Goal: Task Accomplishment & Management: Use online tool/utility

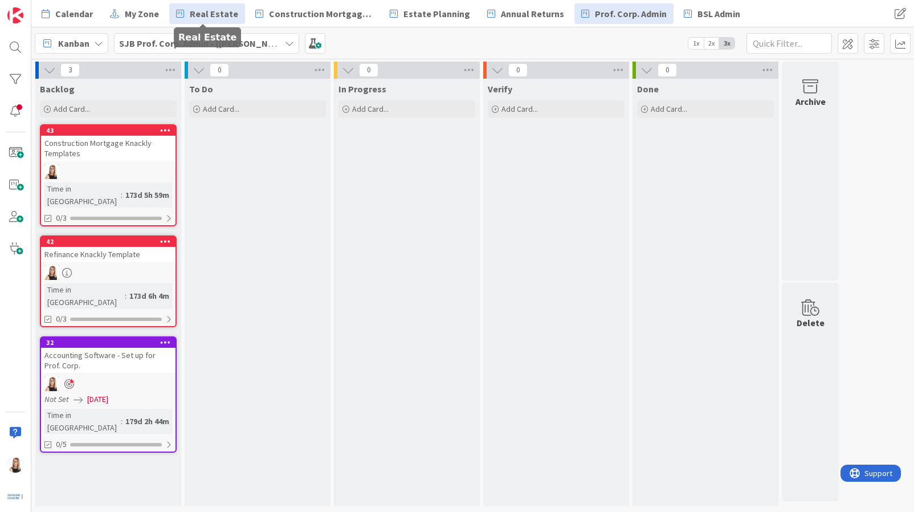
click at [209, 14] on span "Real Estate" at bounding box center [214, 14] width 48 height 14
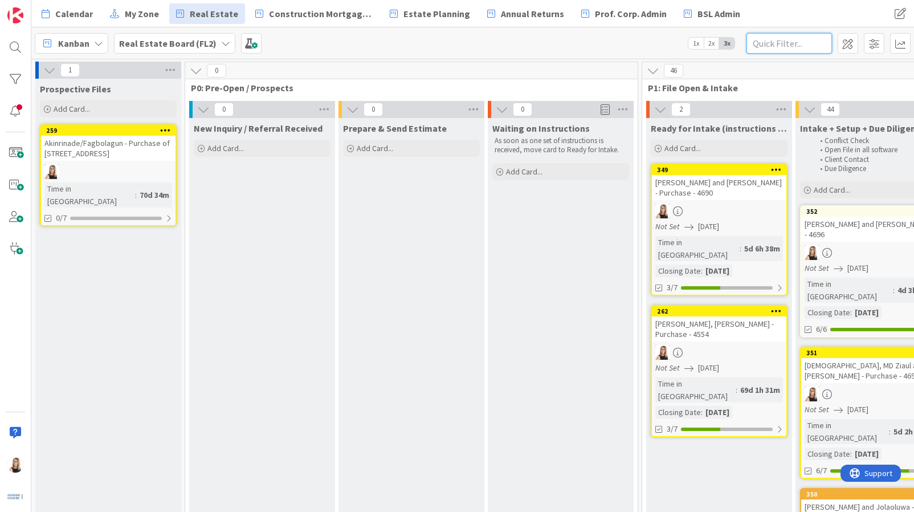
click at [793, 43] on input "text" at bounding box center [788, 43] width 85 height 21
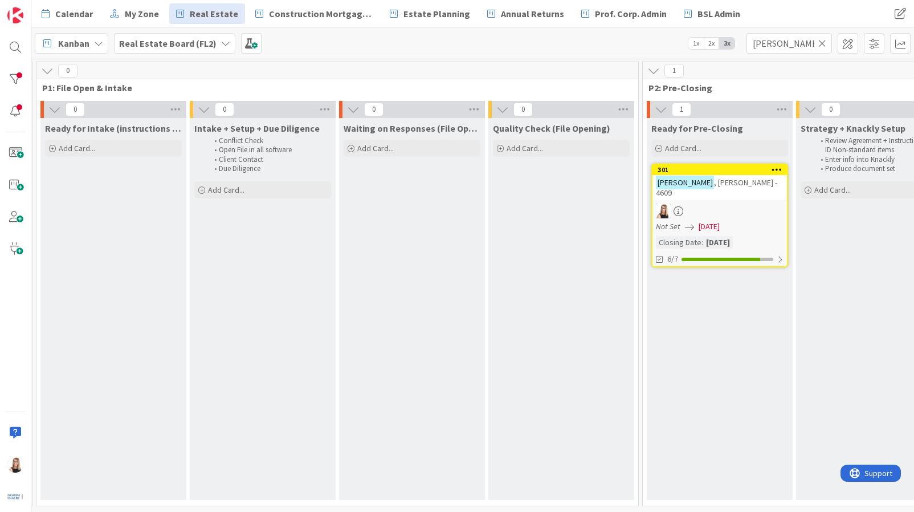
scroll to position [0, 610]
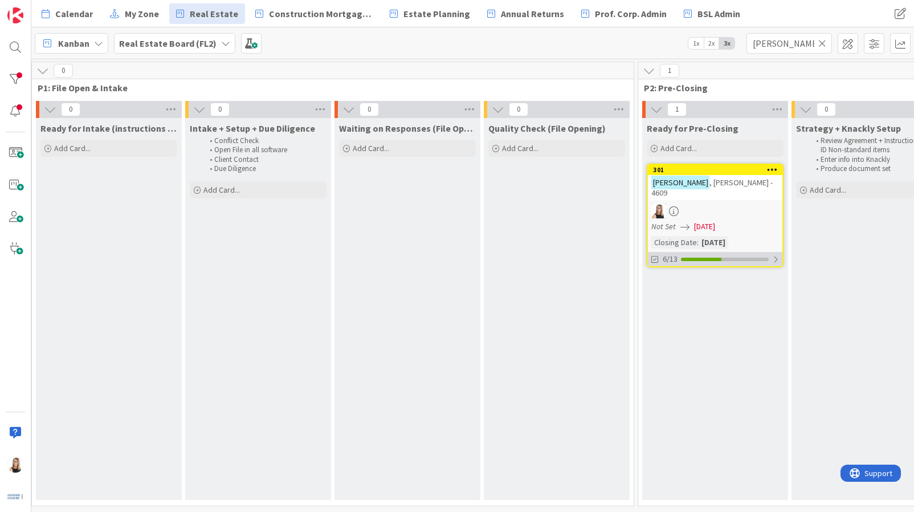
click at [688, 258] on div at bounding box center [701, 259] width 40 height 3
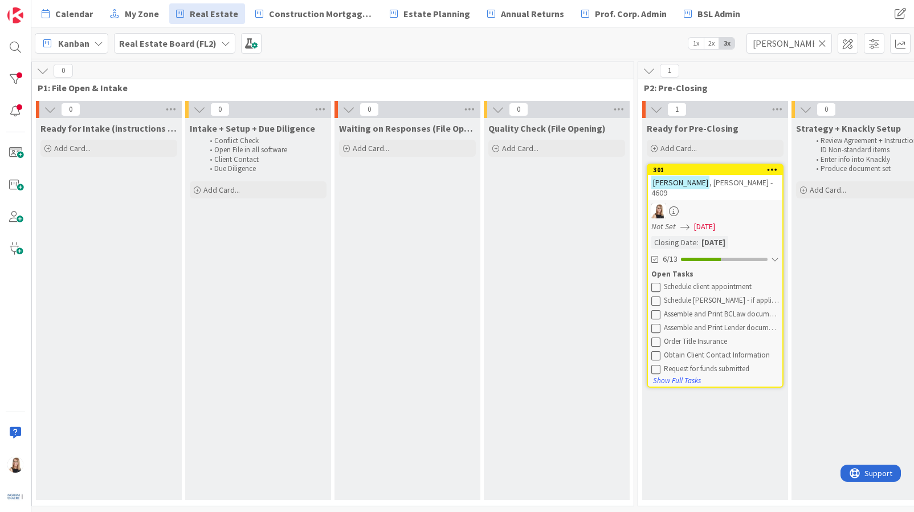
click at [656, 282] on icon at bounding box center [655, 286] width 9 height 9
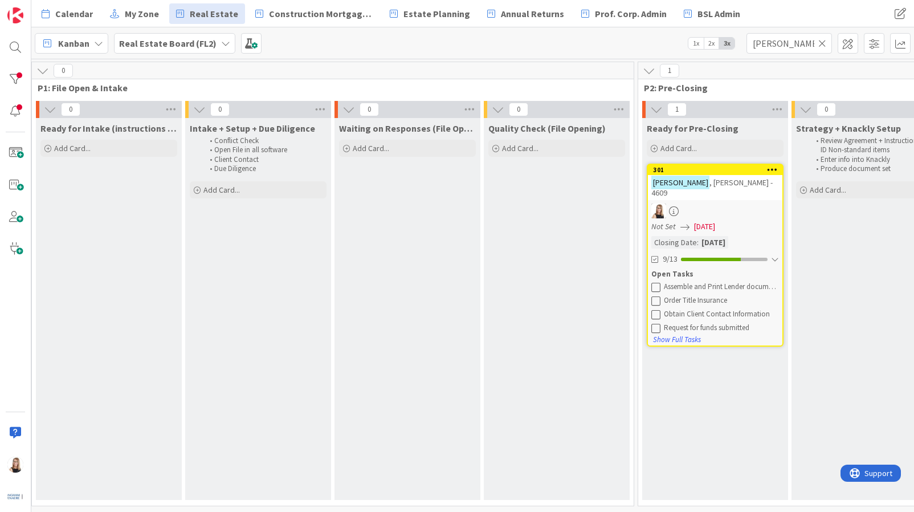
click at [656, 282] on icon at bounding box center [655, 286] width 9 height 9
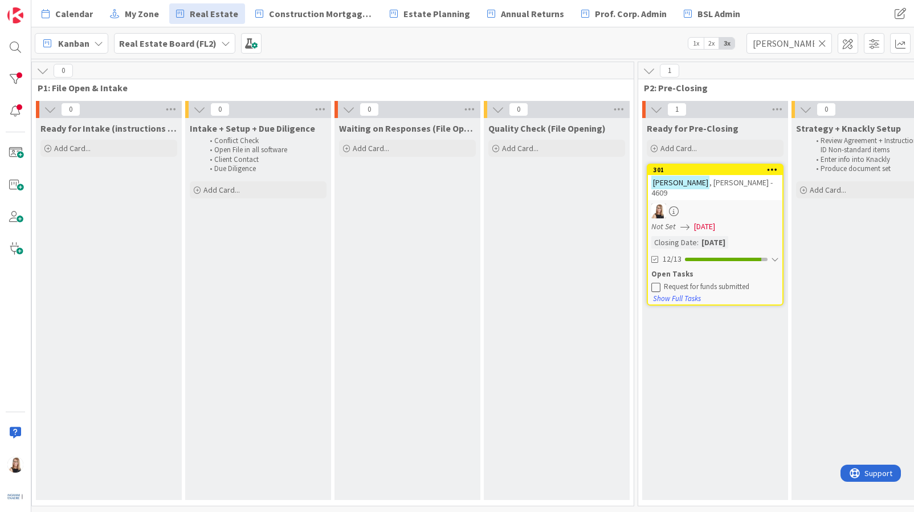
click at [656, 282] on icon at bounding box center [655, 286] width 9 height 9
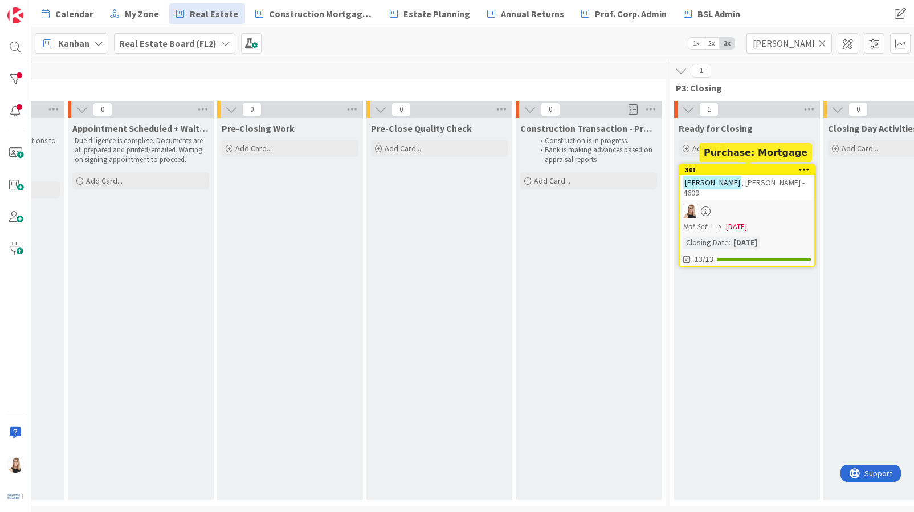
scroll to position [0, 1484]
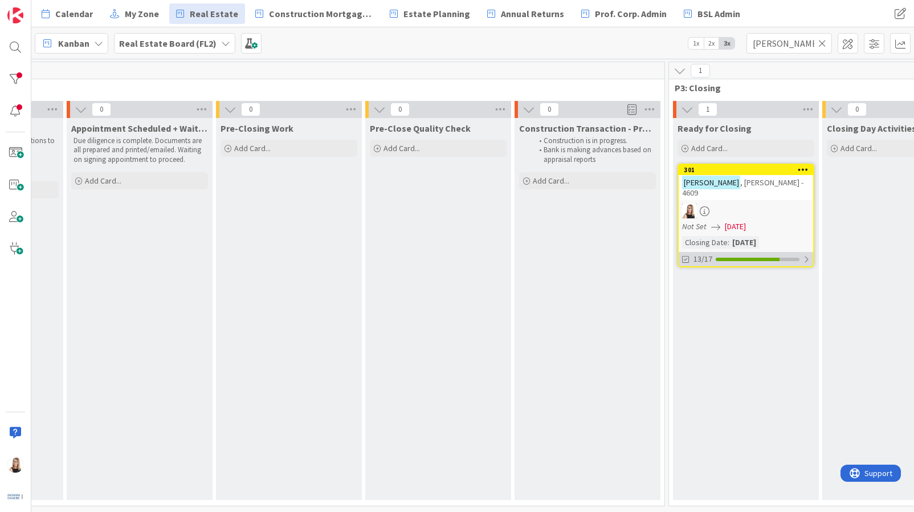
click at [727, 252] on div "13/17" at bounding box center [746, 259] width 134 height 14
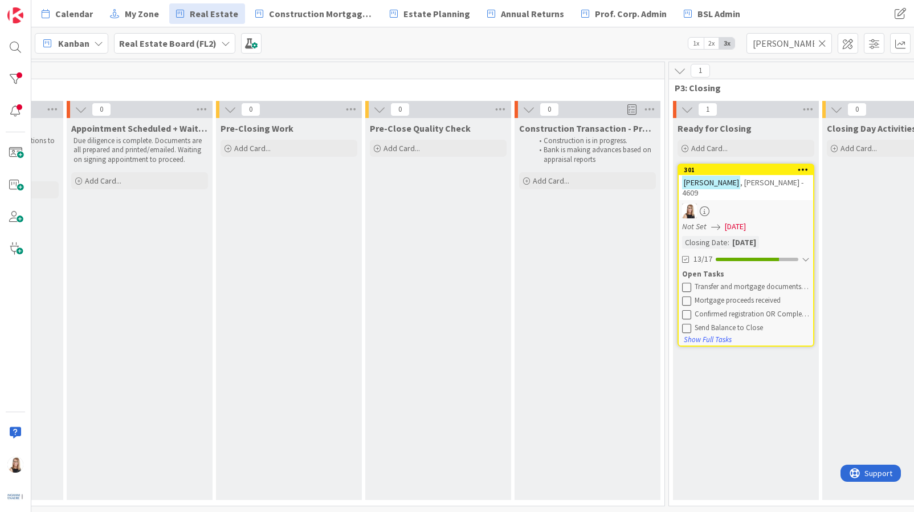
click at [686, 282] on icon at bounding box center [686, 286] width 9 height 9
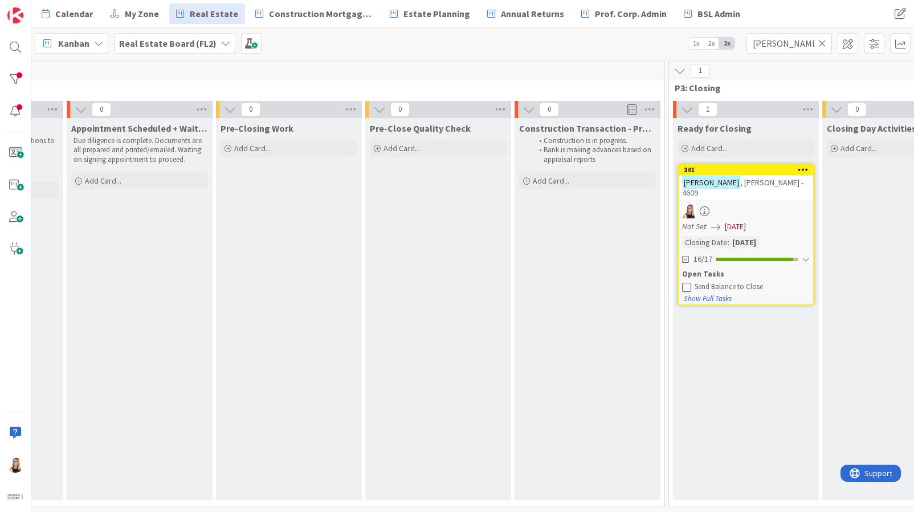
click at [686, 282] on icon at bounding box center [686, 286] width 9 height 9
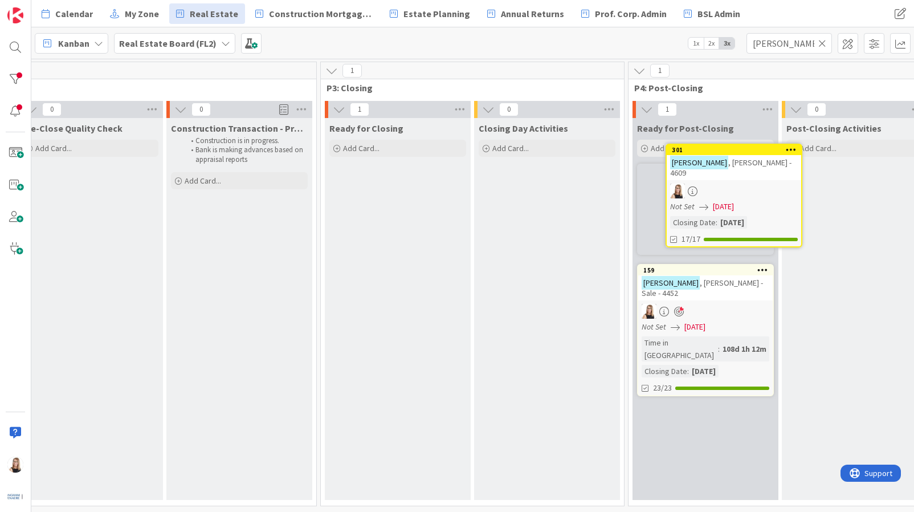
scroll to position [0, 1848]
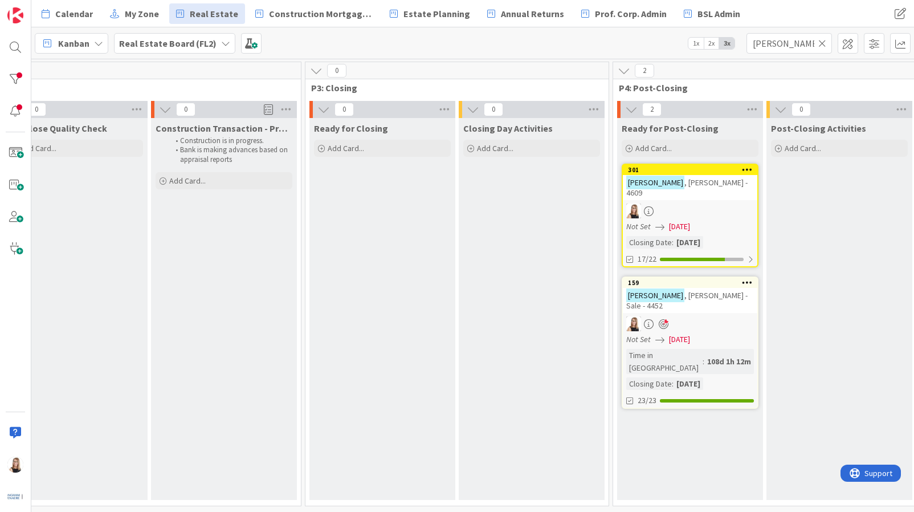
drag, startPoint x: 739, startPoint y: 170, endPoint x: 8, endPoint y: 338, distance: 750.2
click at [789, 43] on input "[PERSON_NAME]" at bounding box center [788, 43] width 85 height 21
drag, startPoint x: 767, startPoint y: 44, endPoint x: 623, endPoint y: 38, distance: 143.7
click at [623, 38] on div "Kanban Real Estate Board (FL2) 1x 2x 3x [PERSON_NAME]" at bounding box center [472, 42] width 883 height 31
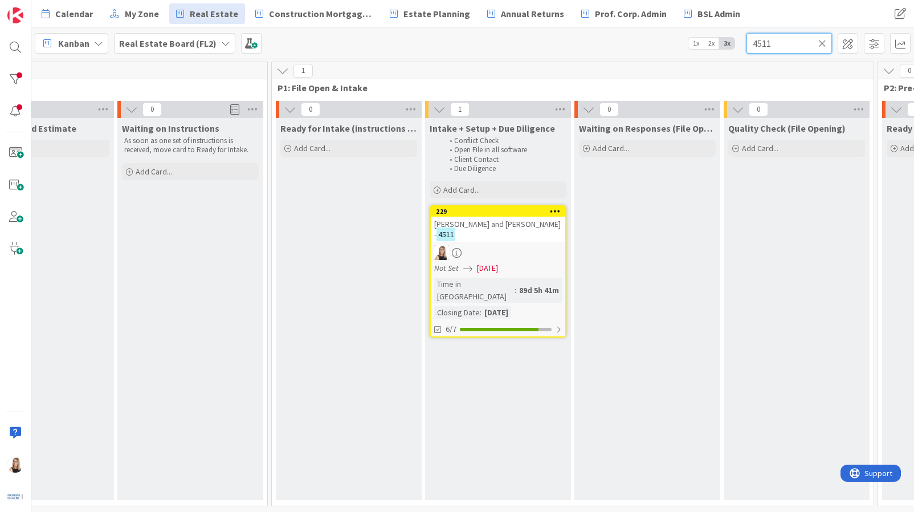
scroll to position [0, 616]
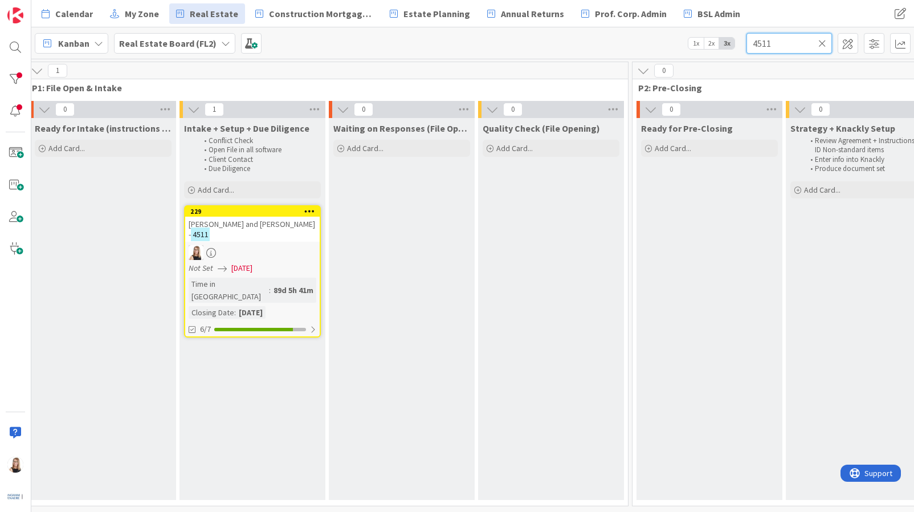
type input "4511"
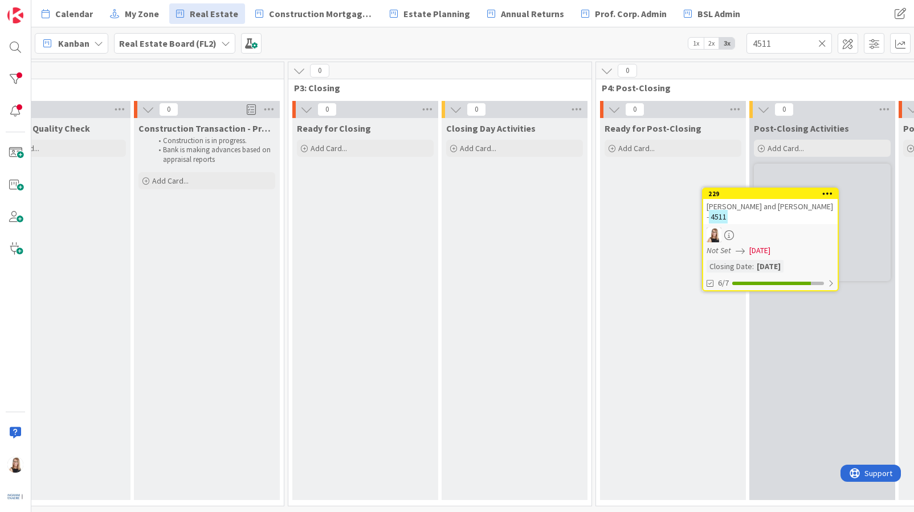
scroll to position [0, 1879]
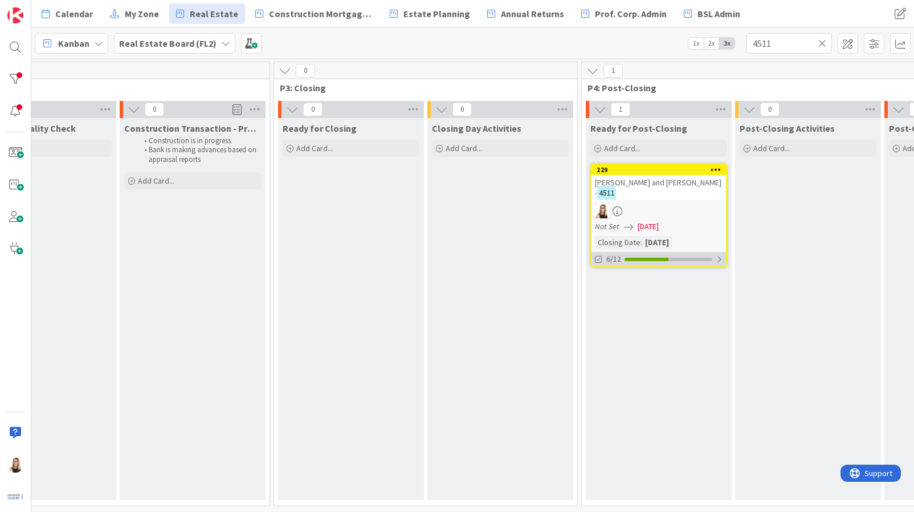
click at [659, 255] on div "6/12" at bounding box center [658, 259] width 134 height 14
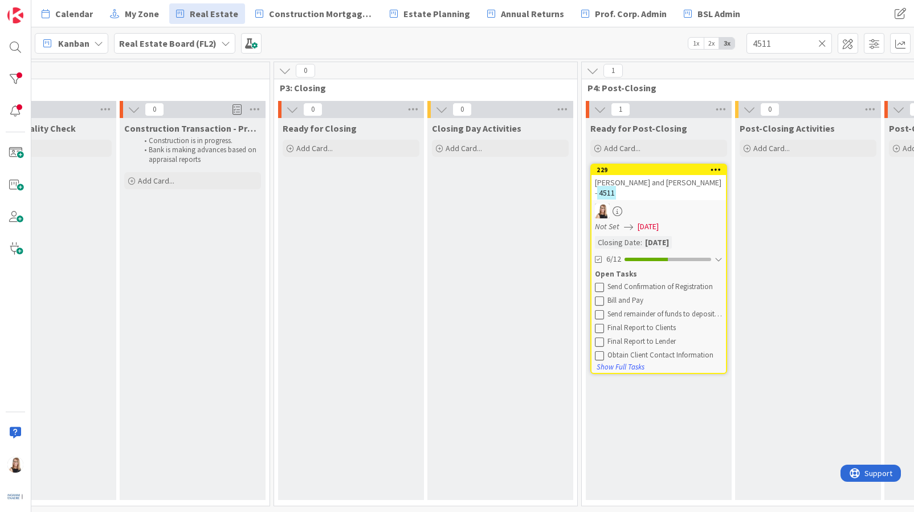
click at [604, 287] on button at bounding box center [600, 287] width 10 height 10
click at [598, 300] on icon at bounding box center [599, 300] width 9 height 9
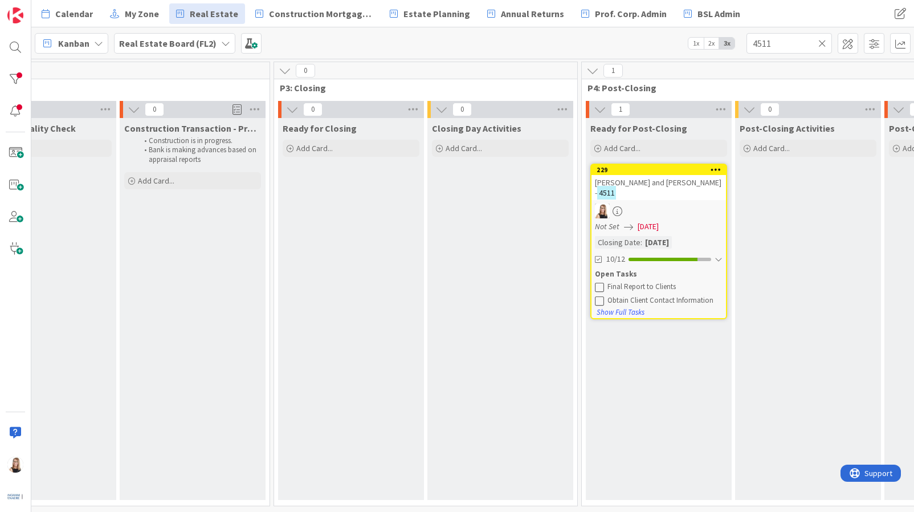
click at [601, 301] on icon at bounding box center [599, 300] width 9 height 9
click at [641, 284] on div "Final Report to Clients" at bounding box center [664, 286] width 115 height 9
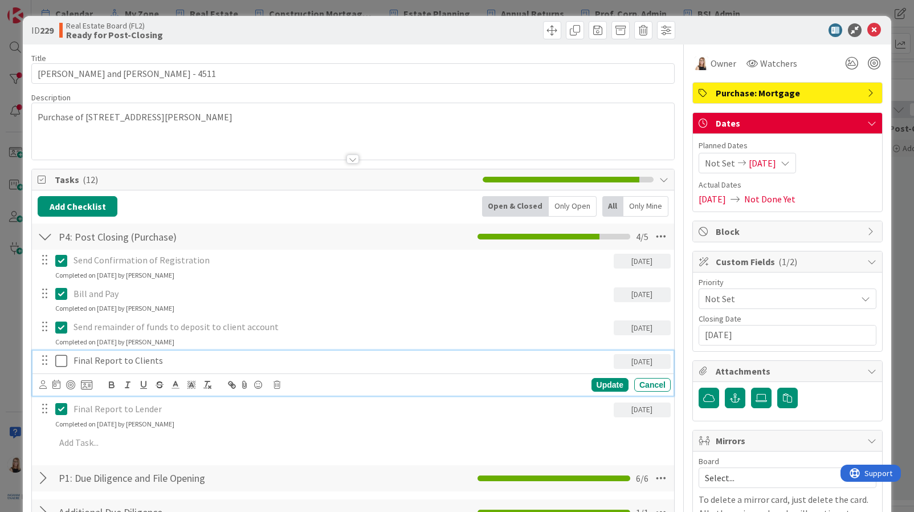
click at [102, 365] on p "Final Report to Clients" at bounding box center [340, 360] width 535 height 13
click at [42, 386] on icon at bounding box center [42, 384] width 7 height 9
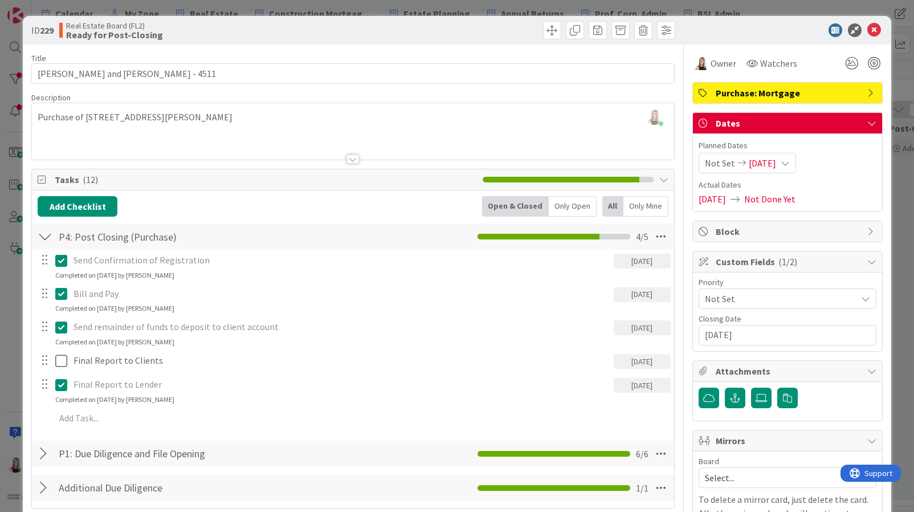
click at [0, 0] on span "Brea Childerhose" at bounding box center [0, 0] width 0 height 0
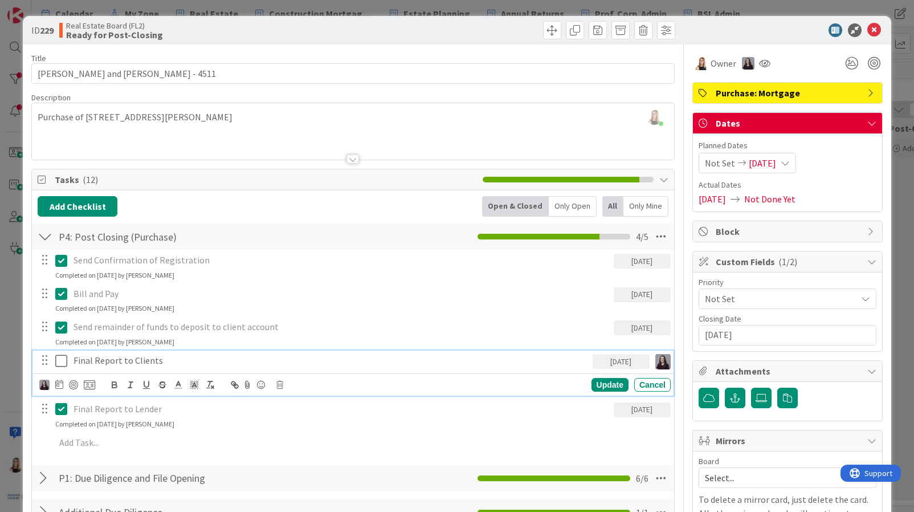
click at [170, 359] on p "Final Report to Clients" at bounding box center [330, 360] width 514 height 13
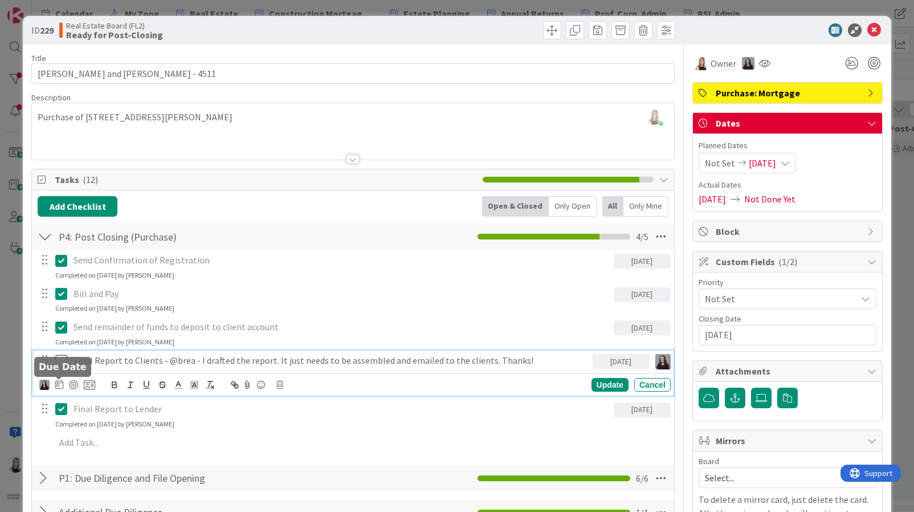
click at [57, 385] on icon at bounding box center [59, 383] width 8 height 9
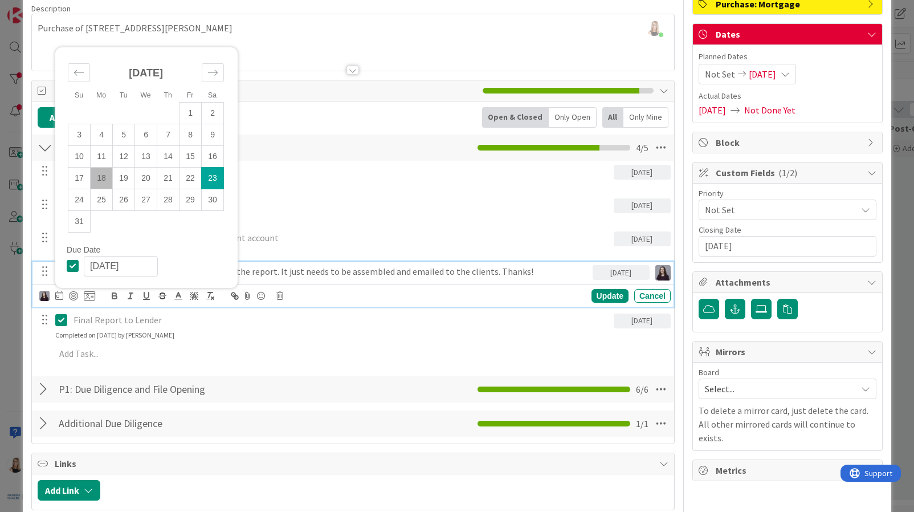
scroll to position [96, 0]
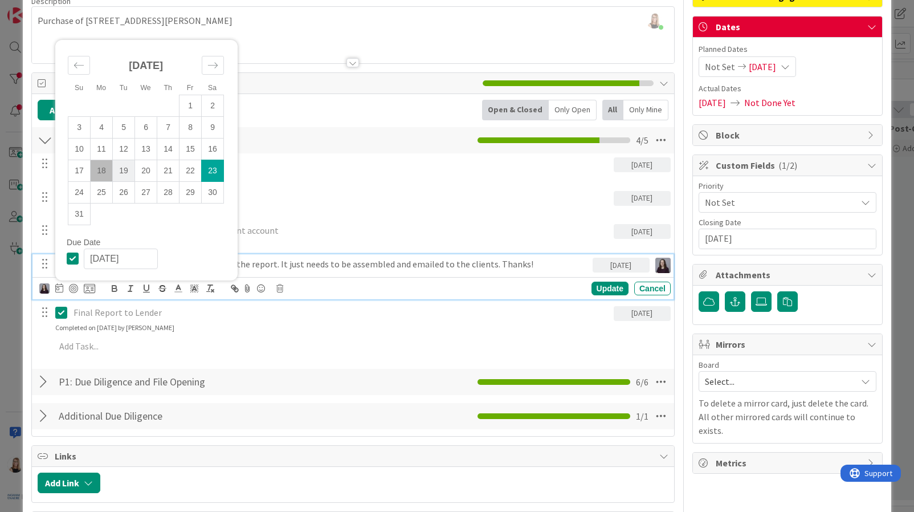
click at [120, 176] on td "19" at bounding box center [124, 171] width 22 height 22
type input "[DATE]"
click at [354, 223] on div "Send remainder of funds to deposit to client account" at bounding box center [341, 230] width 544 height 20
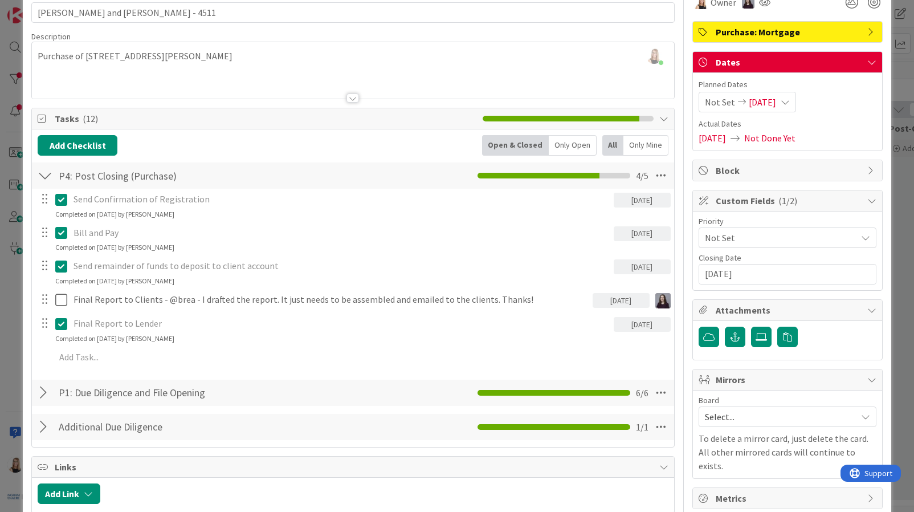
scroll to position [0, 0]
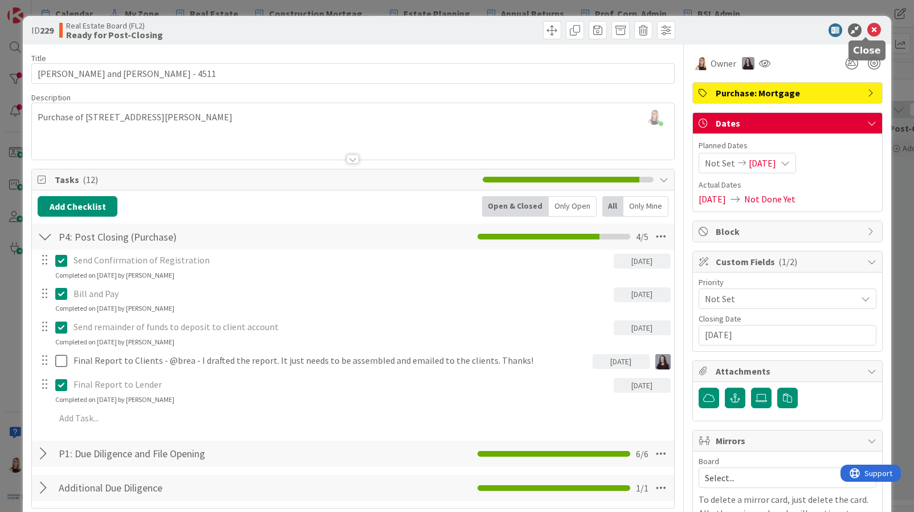
click at [867, 30] on icon at bounding box center [874, 30] width 14 height 14
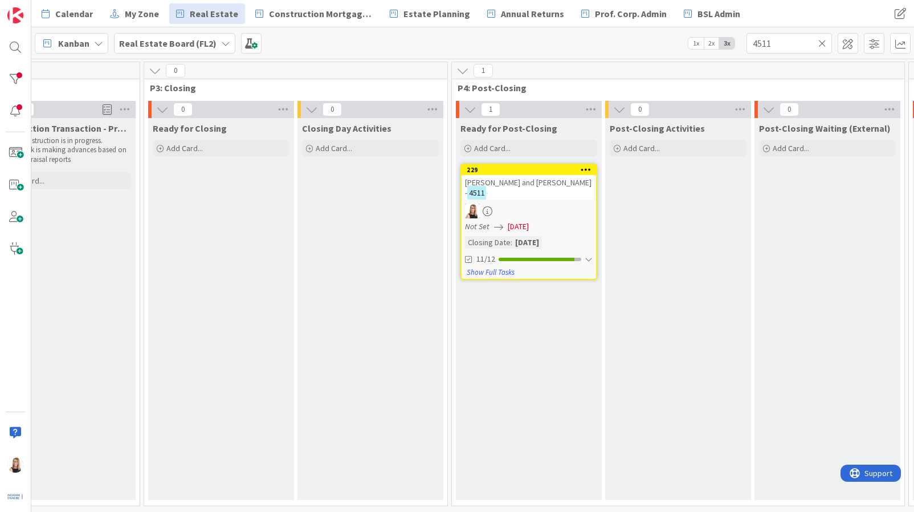
scroll to position [0, 2098]
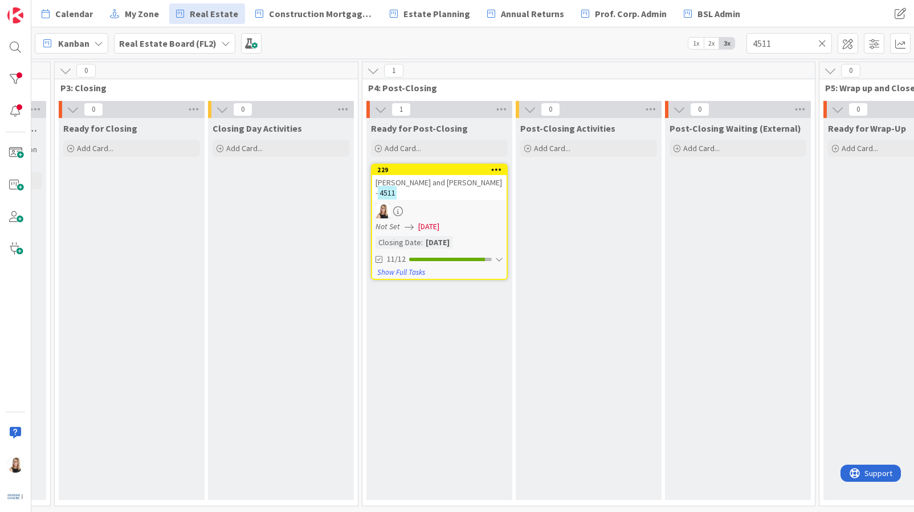
click at [478, 210] on div at bounding box center [439, 210] width 134 height 15
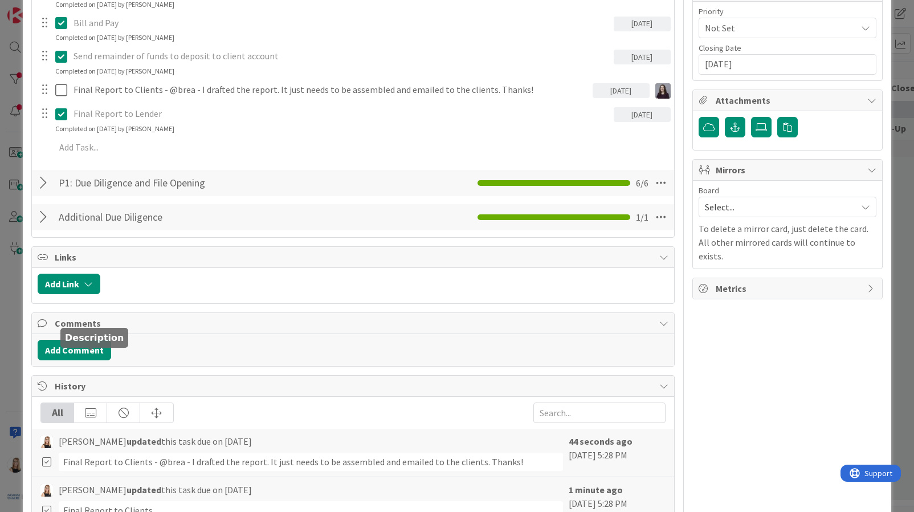
scroll to position [336, 0]
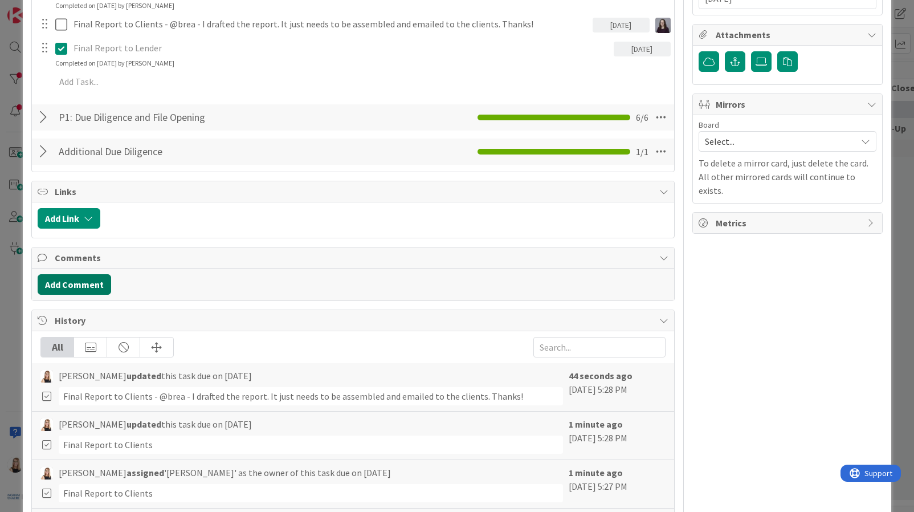
click at [75, 284] on button "Add Comment" at bounding box center [74, 284] width 73 height 21
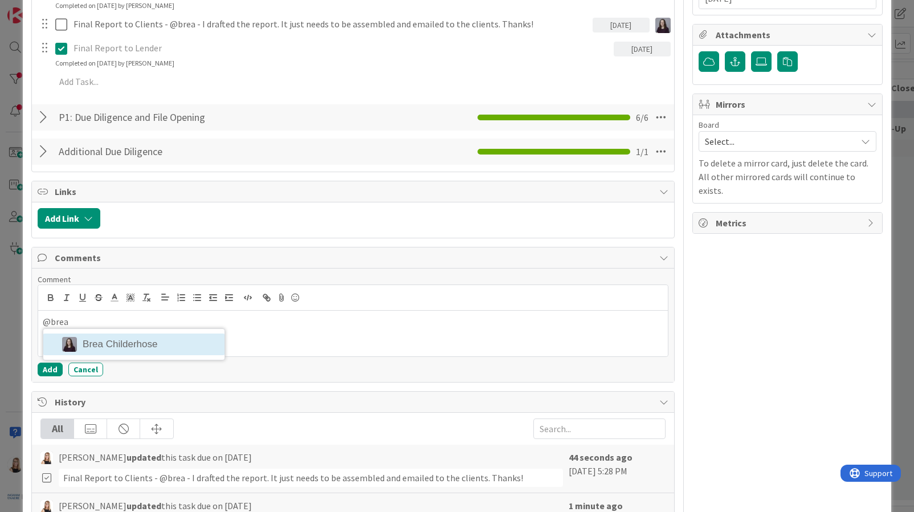
click at [154, 350] on li "Brea Childerhose" at bounding box center [133, 344] width 181 height 22
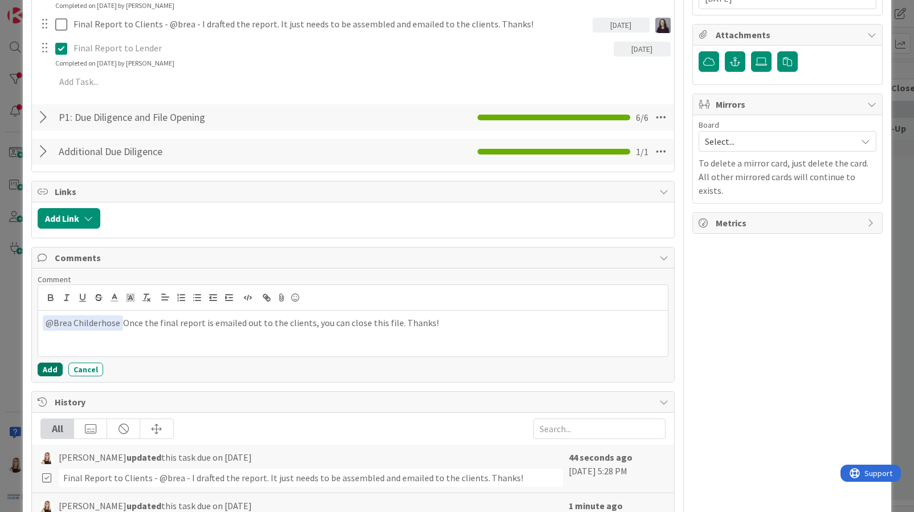
click at [52, 371] on button "Add" at bounding box center [50, 369] width 25 height 14
